Goal: Information Seeking & Learning: Find specific fact

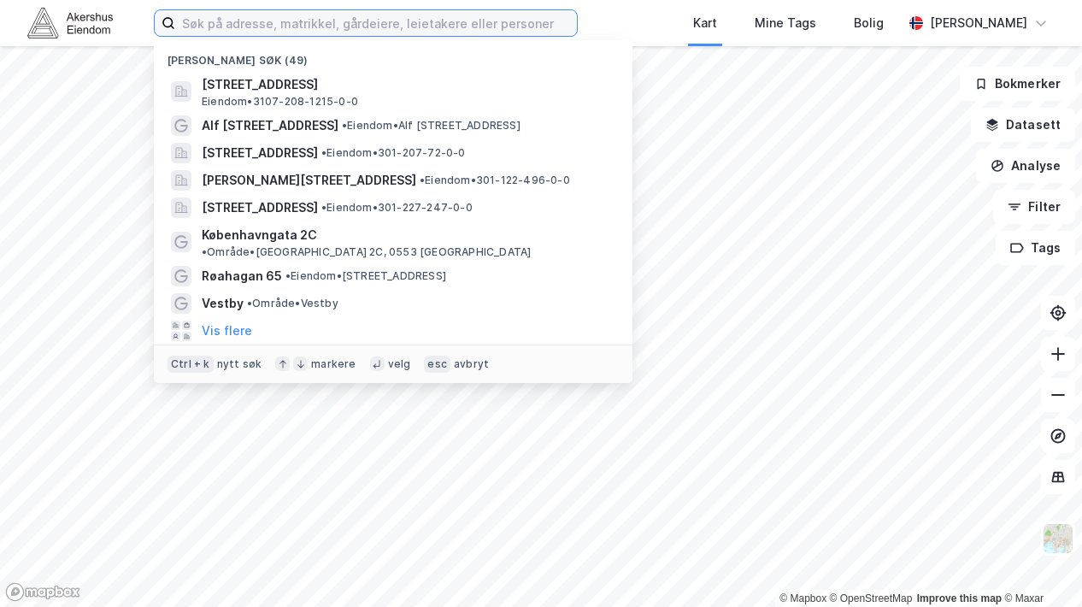
click at [413, 28] on input at bounding box center [376, 23] width 402 height 26
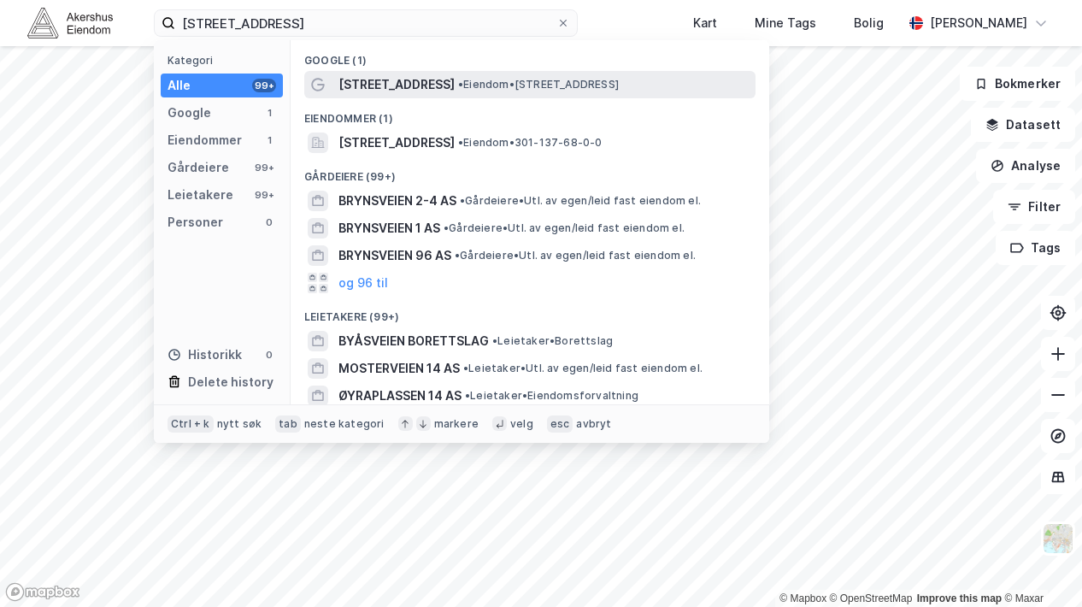
click at [412, 74] on span "[STREET_ADDRESS]" at bounding box center [396, 84] width 116 height 21
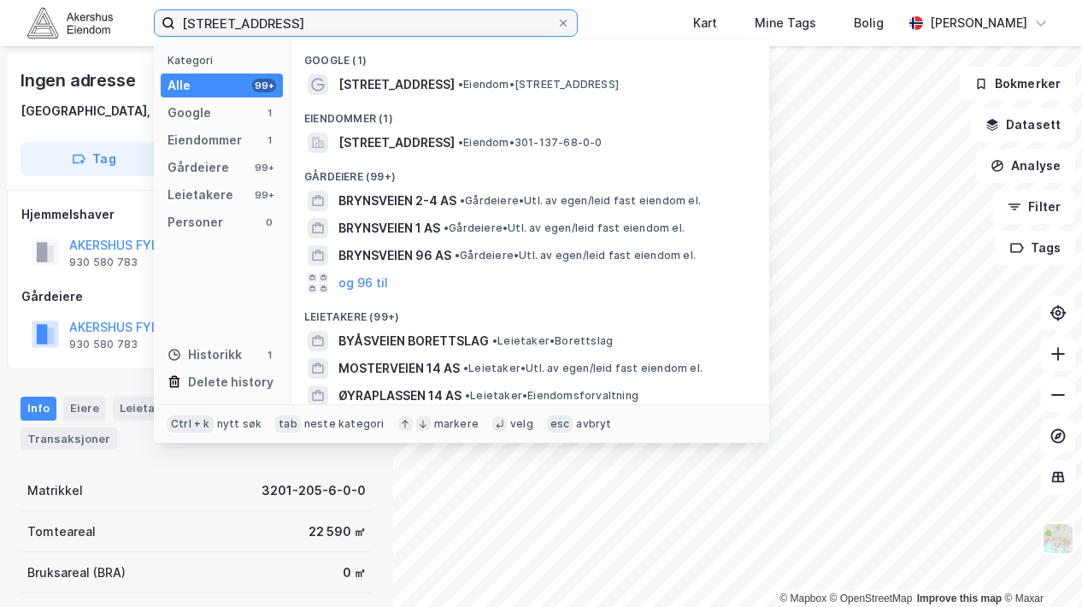
click at [297, 26] on input "[STREET_ADDRESS]" at bounding box center [365, 23] width 381 height 26
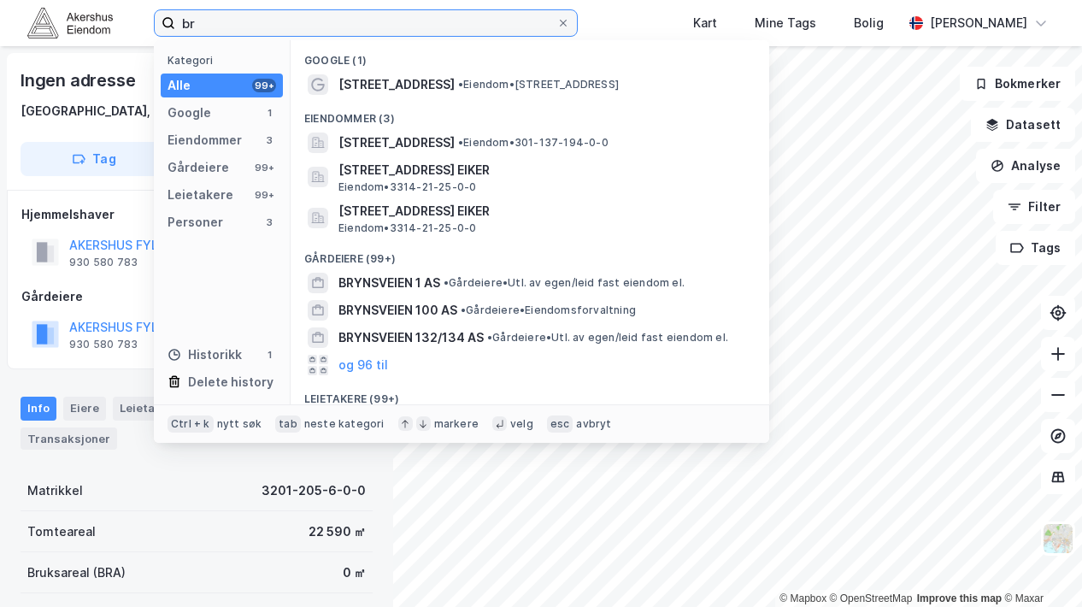
type input "b"
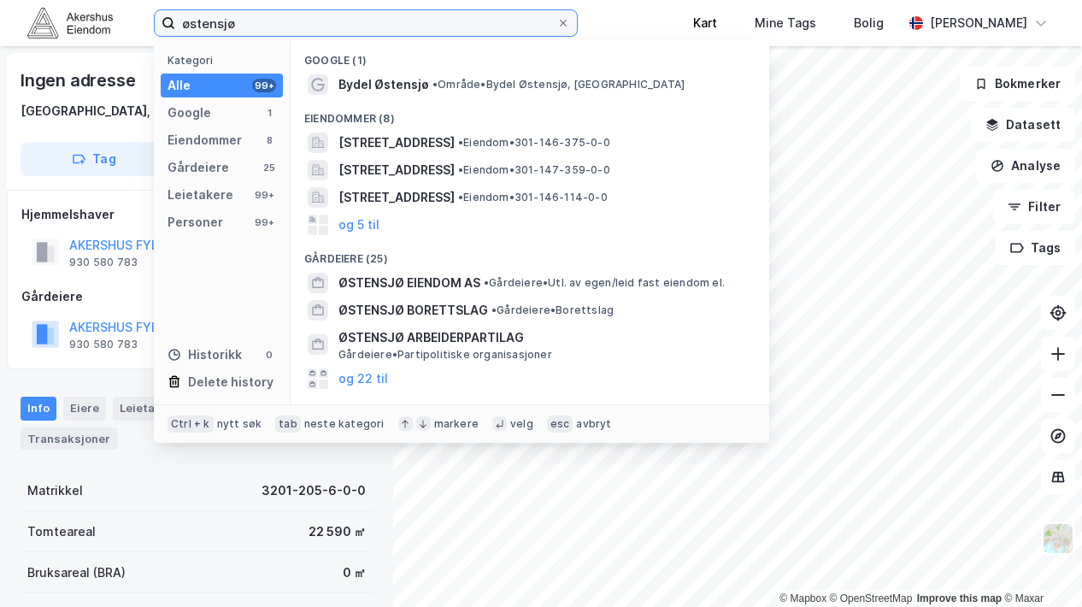
type input "østensjø"
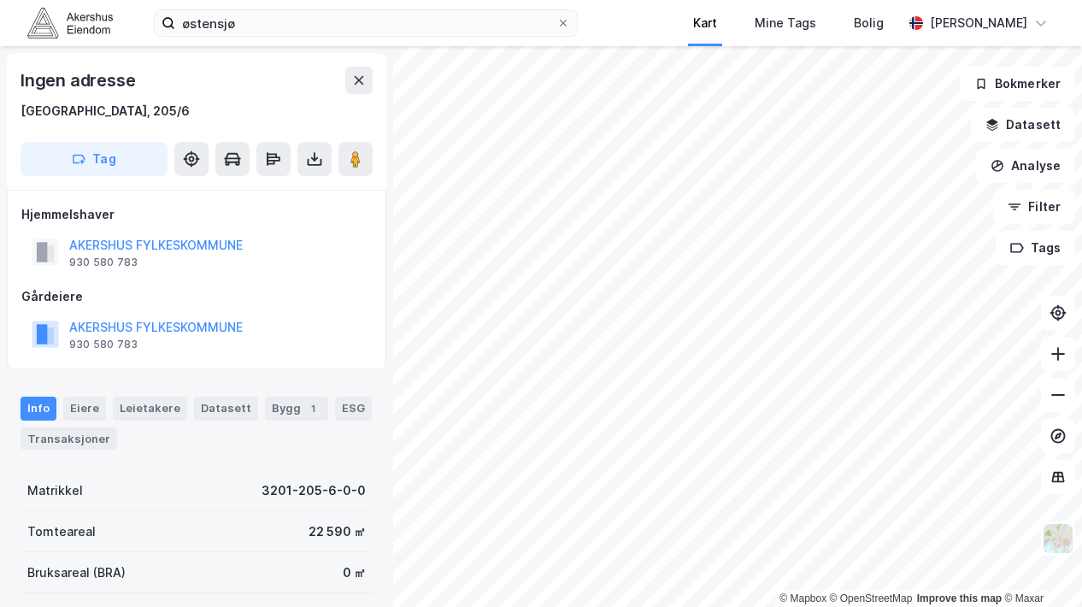
click at [712, 5] on div "Kart" at bounding box center [705, 23] width 62 height 46
